Goal: Task Accomplishment & Management: Use online tool/utility

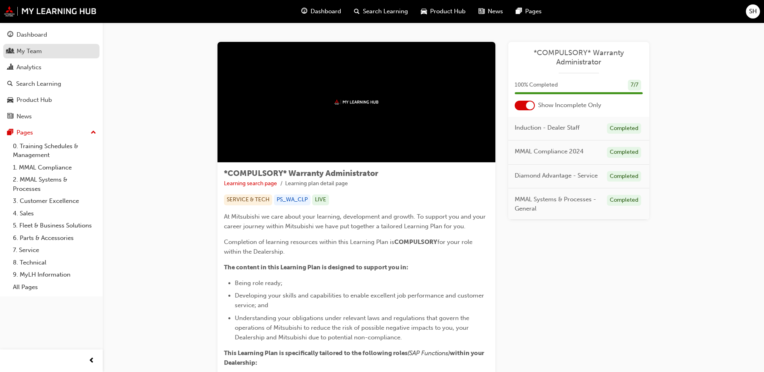
click at [41, 55] on div "My Team" at bounding box center [29, 51] width 25 height 9
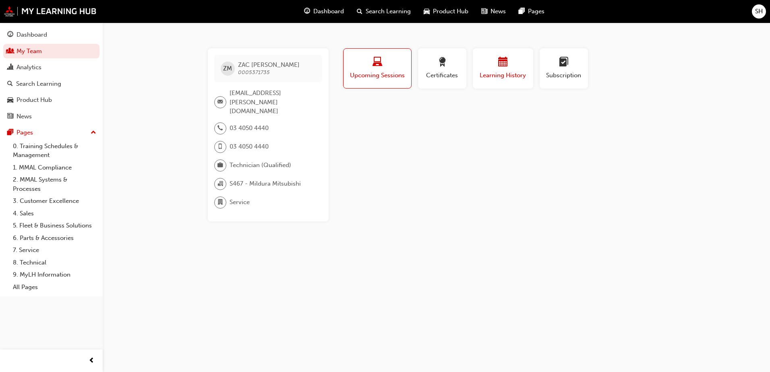
click at [503, 78] on span "Learning History" at bounding box center [503, 75] width 48 height 9
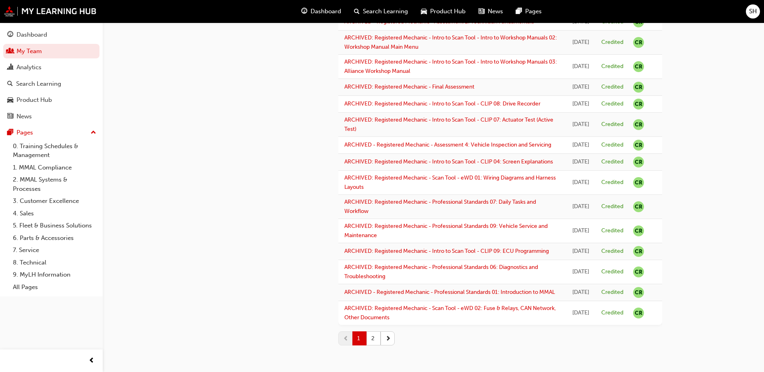
scroll to position [984, 0]
click at [374, 341] on button "2" at bounding box center [373, 338] width 14 height 14
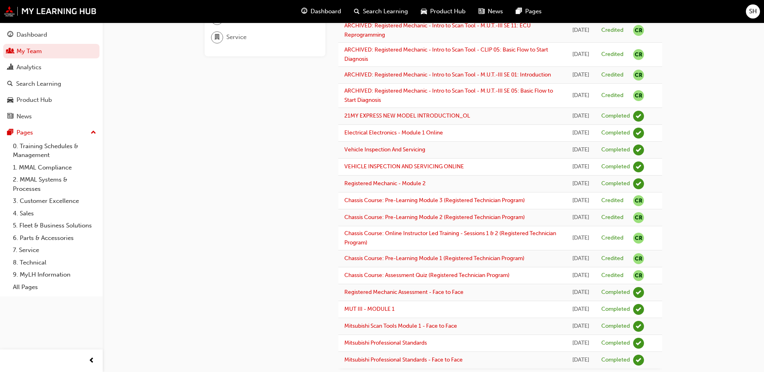
scroll to position [332, 0]
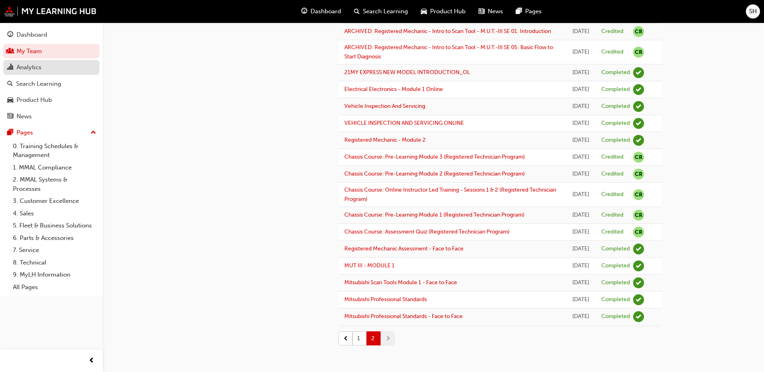
click at [31, 68] on div "Analytics" at bounding box center [29, 67] width 25 height 9
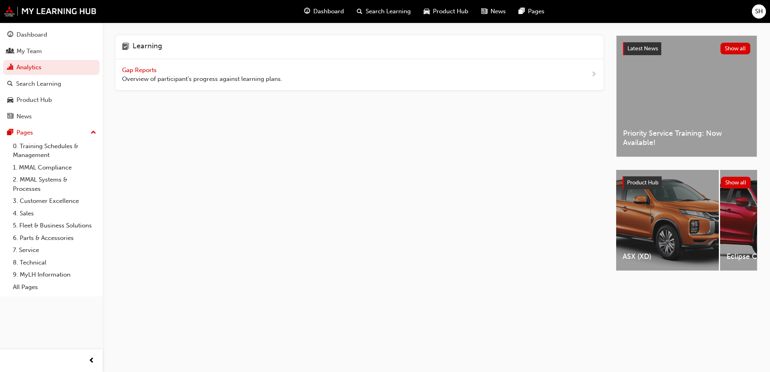
click at [132, 68] on span "Gap Reports" at bounding box center [140, 69] width 36 height 7
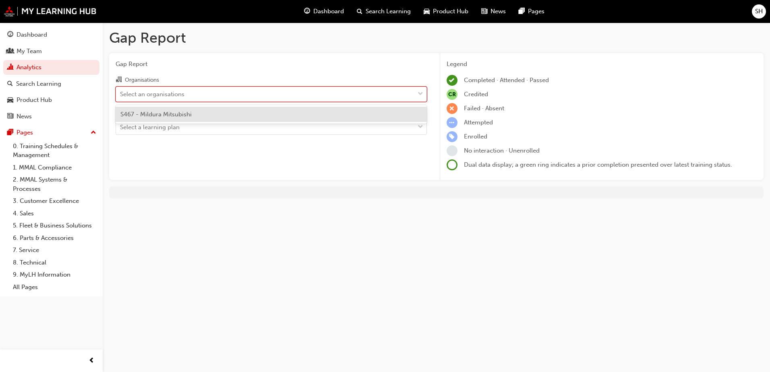
click at [245, 97] on div "Select an organisations" at bounding box center [265, 94] width 298 height 14
click at [121, 97] on input "Organisations option S467 - Mildura Mitsubishi focused, 1 of 1. 1 result availa…" at bounding box center [120, 93] width 1 height 7
click at [184, 115] on span "S467 - Mildura Mitsubishi" at bounding box center [155, 114] width 71 height 7
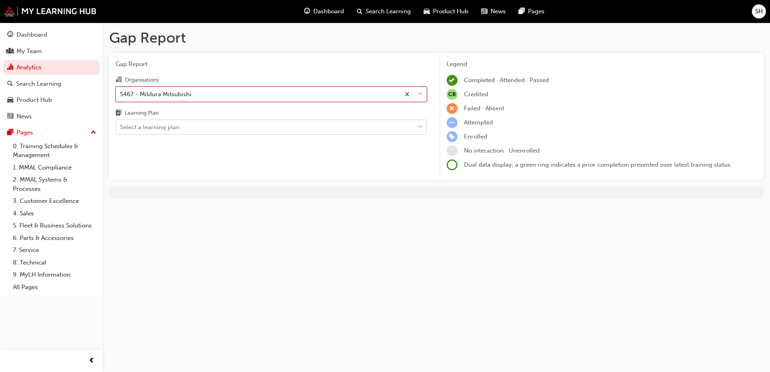
click at [229, 128] on div "Select a learning plan" at bounding box center [265, 127] width 298 height 14
click at [121, 128] on input "Learning Plan Select a learning plan" at bounding box center [120, 127] width 1 height 7
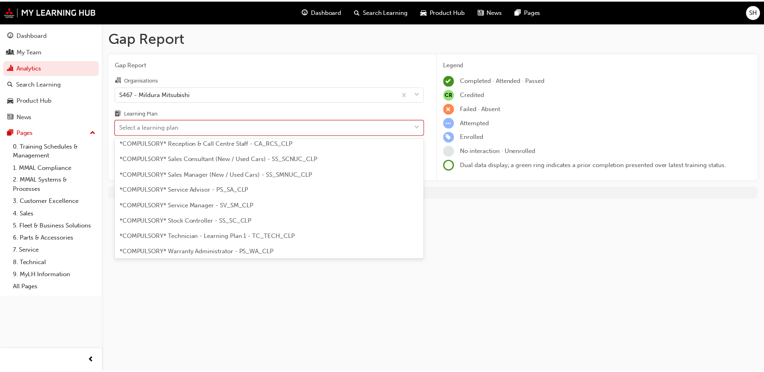
scroll to position [242, 0]
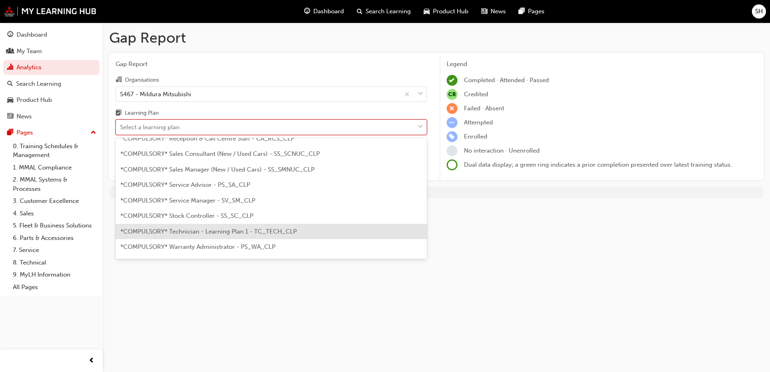
click at [227, 234] on span "*COMPULSORY* Technician - Learning Plan 1 - TC_TECH_CLP" at bounding box center [208, 231] width 176 height 7
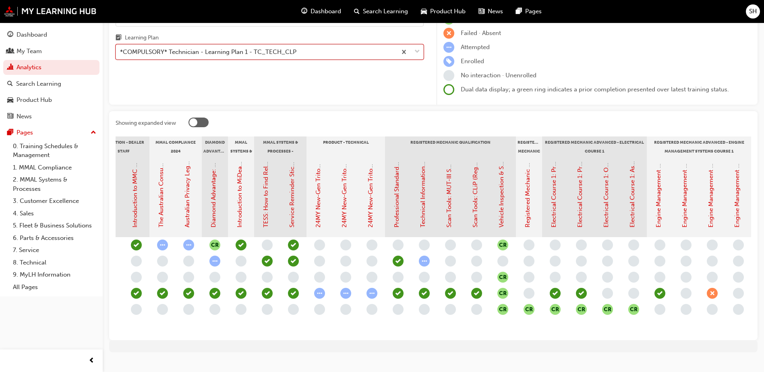
scroll to position [0, 134]
